Goal: Task Accomplishment & Management: Use online tool/utility

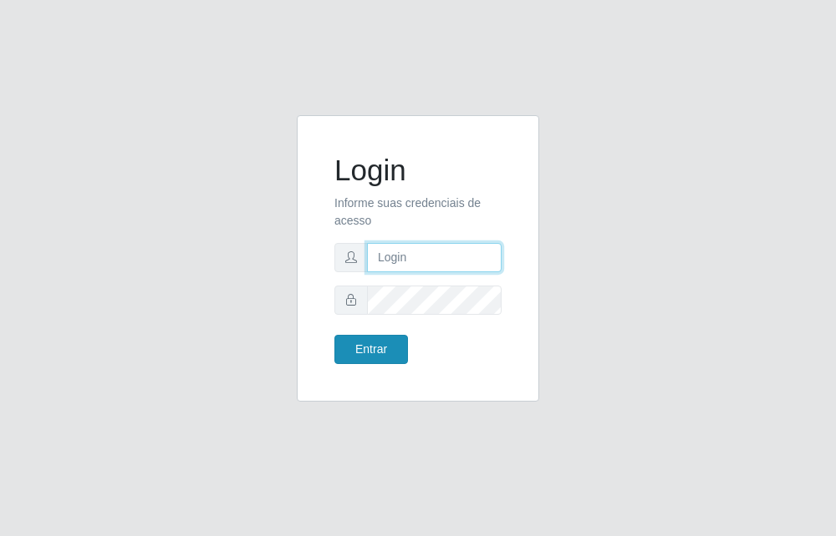
type input "raiane@B7"
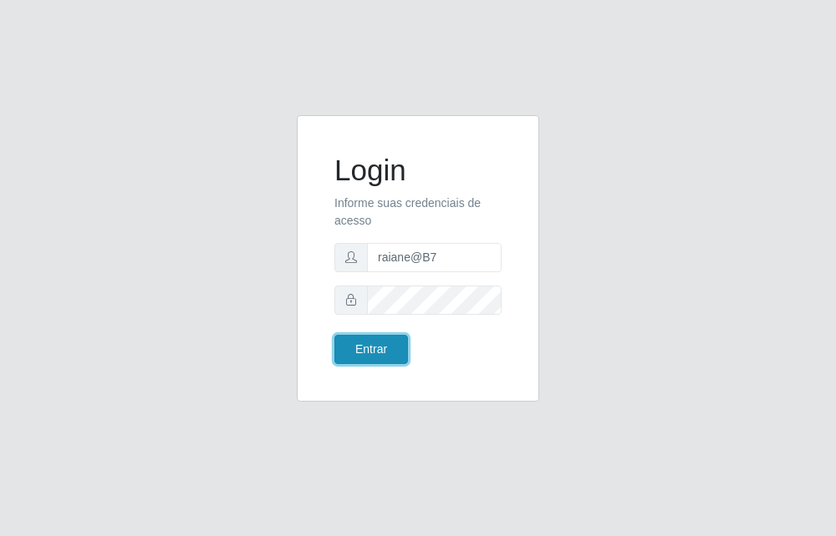
click at [387, 353] on button "Entrar" at bounding box center [371, 349] width 74 height 29
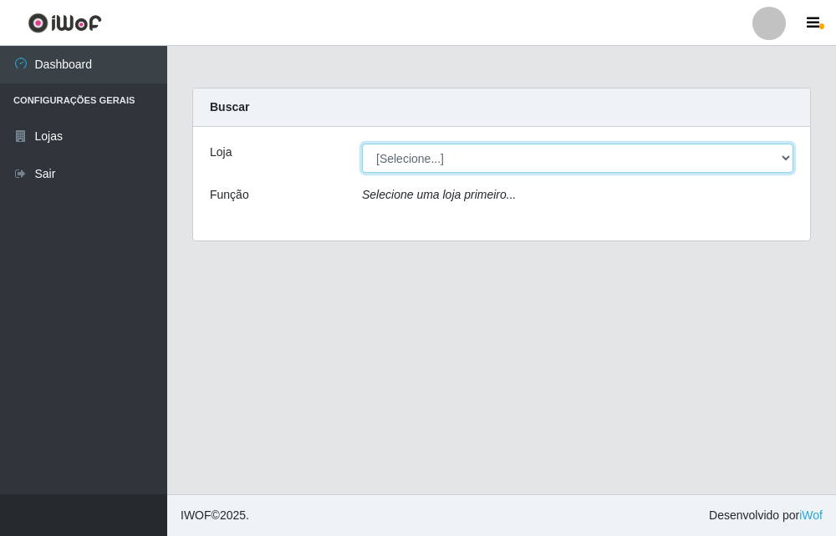
click at [723, 161] on select "[Selecione...] Bemais Supermercados - B7 Oitizeiro" at bounding box center [577, 158] width 431 height 29
select select "411"
click at [362, 144] on select "[Selecione...] Bemais Supermercados - B7 Oitizeiro" at bounding box center [577, 158] width 431 height 29
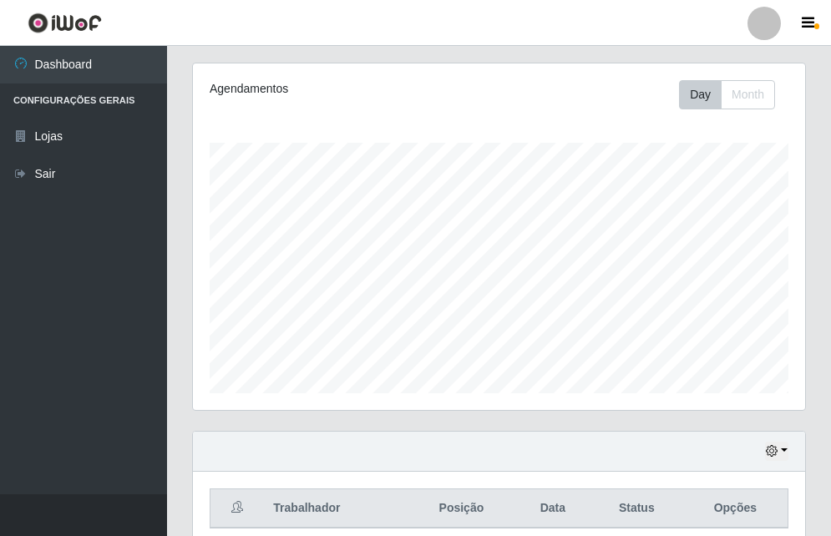
scroll to position [251, 0]
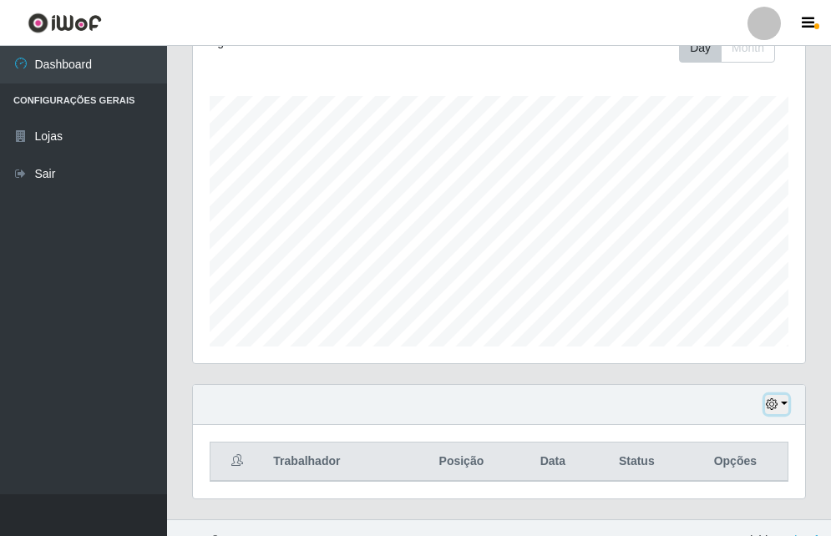
click at [780, 411] on button "button" at bounding box center [776, 404] width 23 height 19
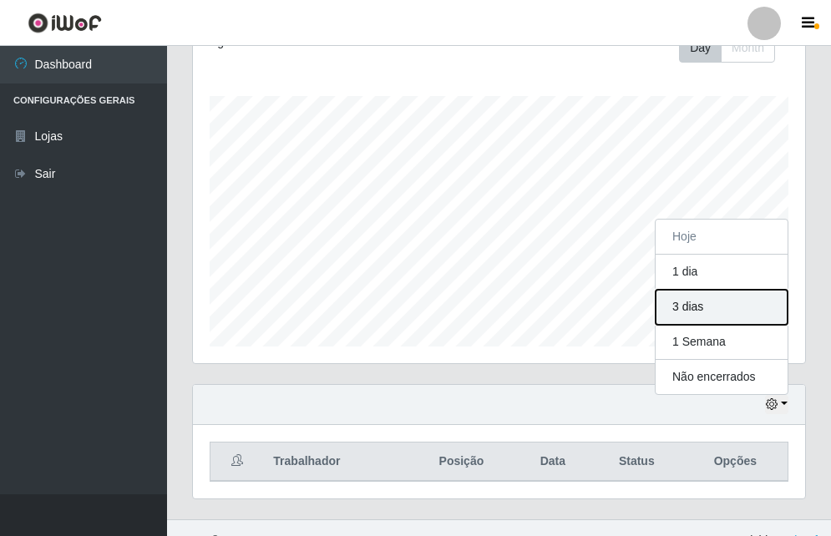
click at [769, 313] on button "3 dias" at bounding box center [722, 307] width 132 height 35
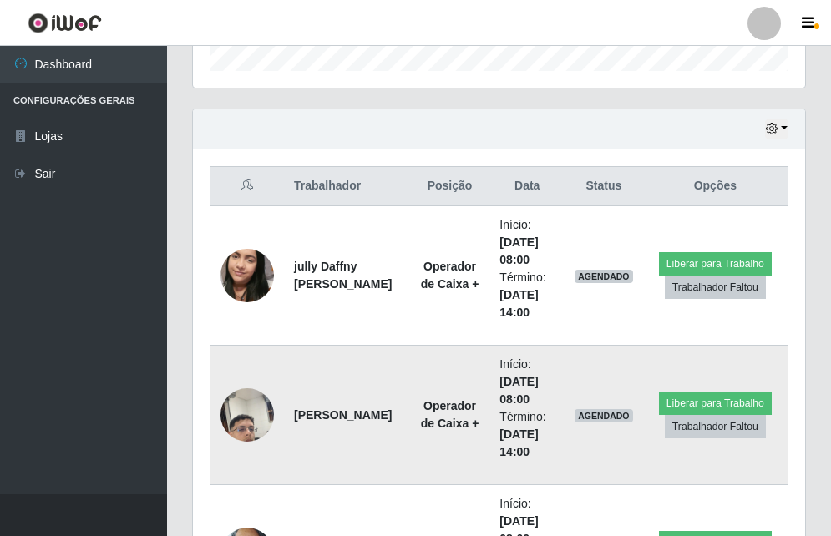
scroll to position [694, 0]
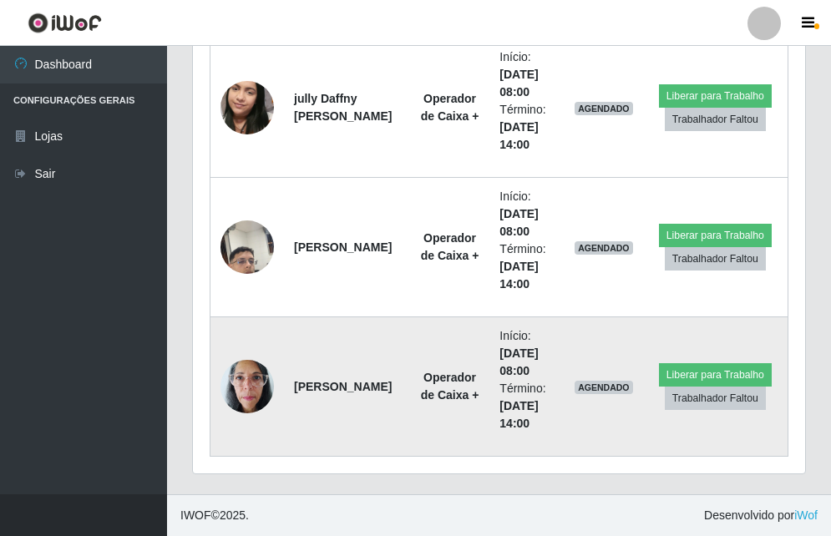
click at [259, 393] on img at bounding box center [247, 386] width 53 height 71
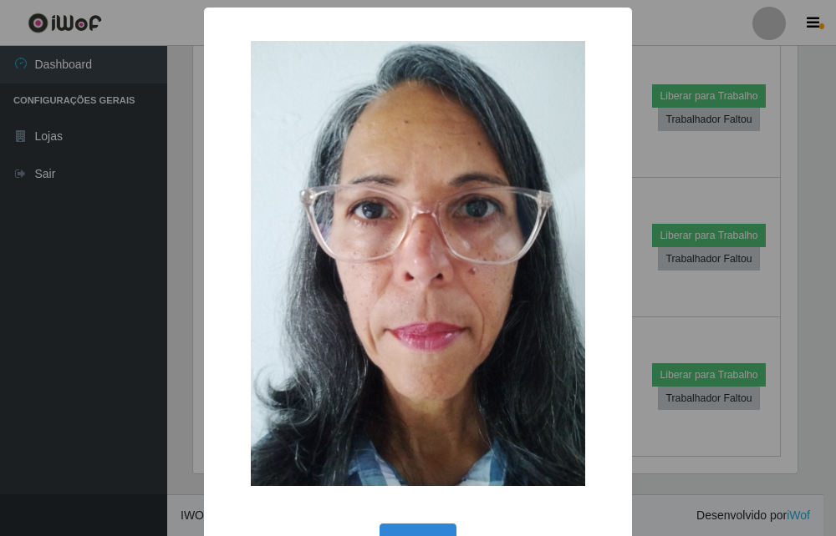
click at [165, 348] on div "× OK Cancel" at bounding box center [418, 268] width 836 height 536
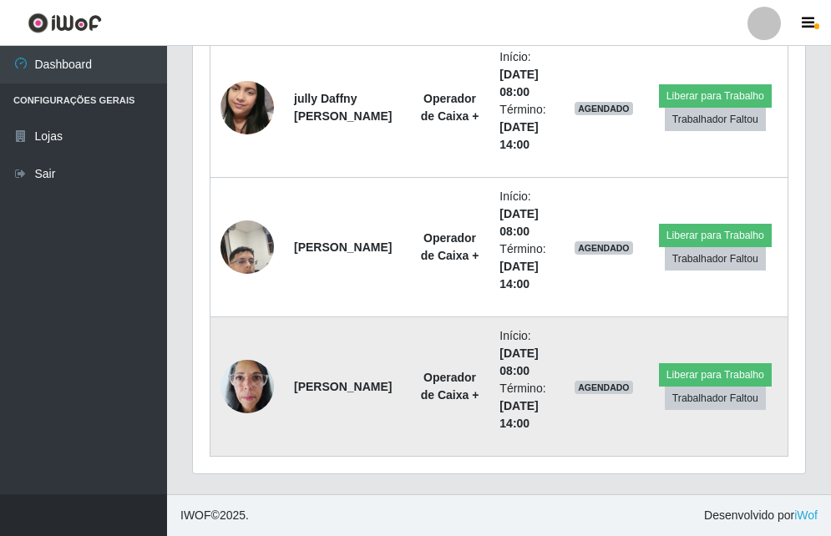
scroll to position [347, 613]
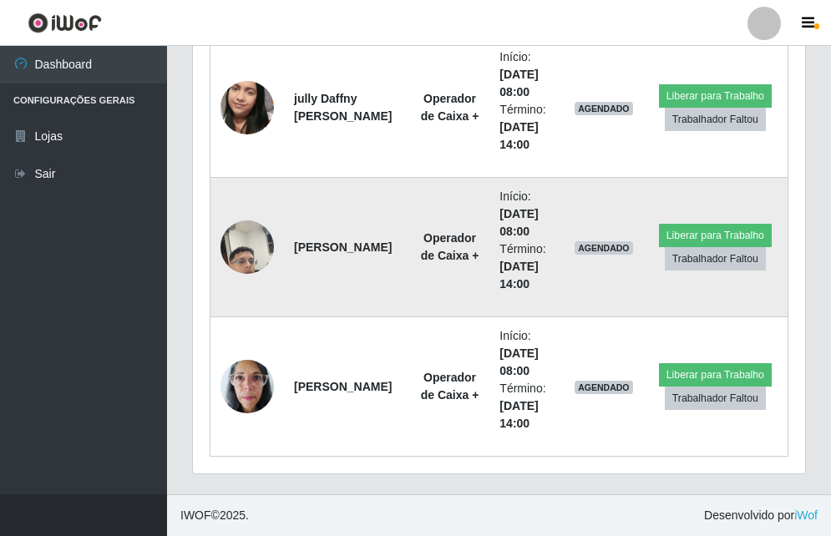
click at [262, 255] on img at bounding box center [247, 247] width 53 height 95
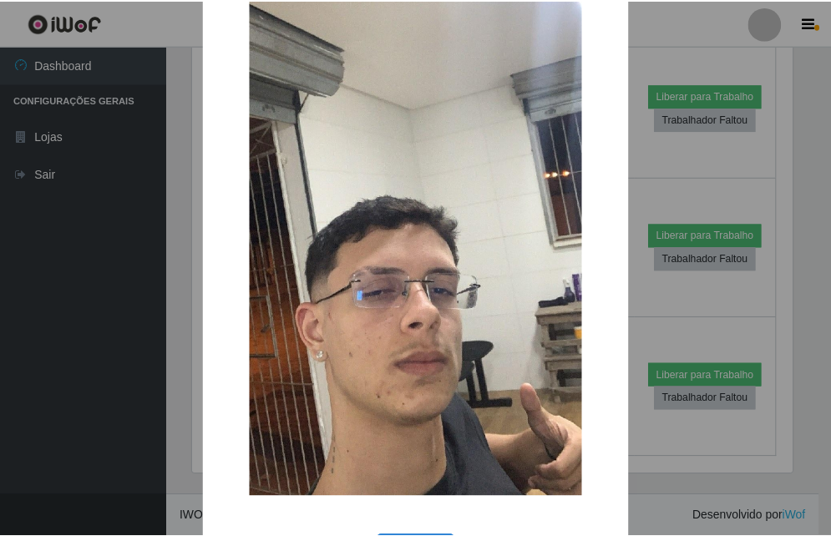
scroll to position [167, 0]
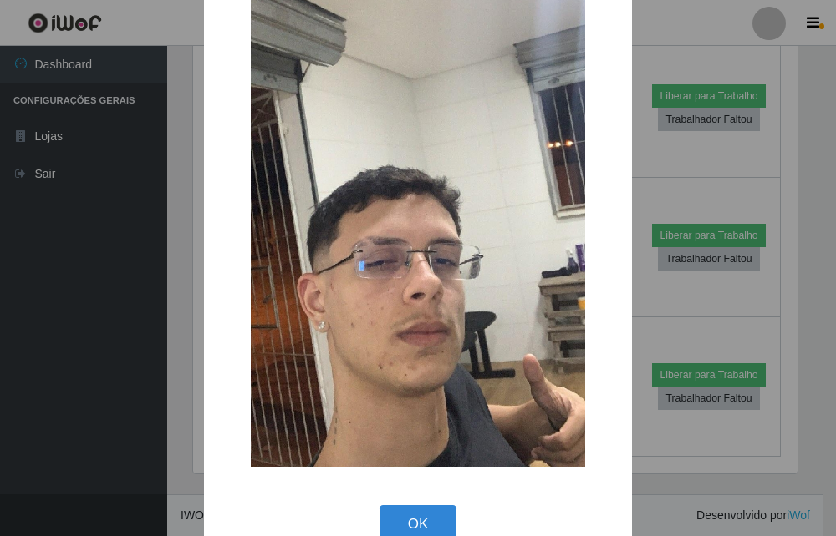
click at [792, 316] on div "× OK Cancel" at bounding box center [418, 268] width 836 height 536
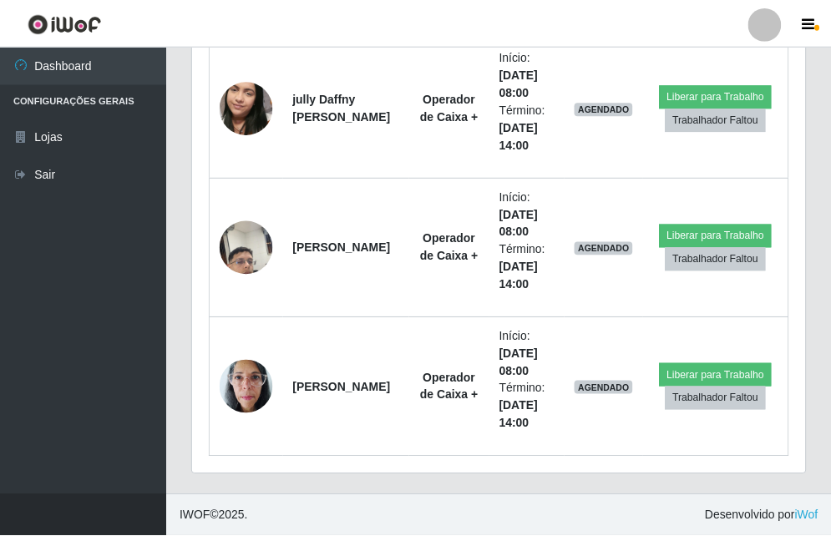
scroll to position [347, 613]
